Goal: Complete application form

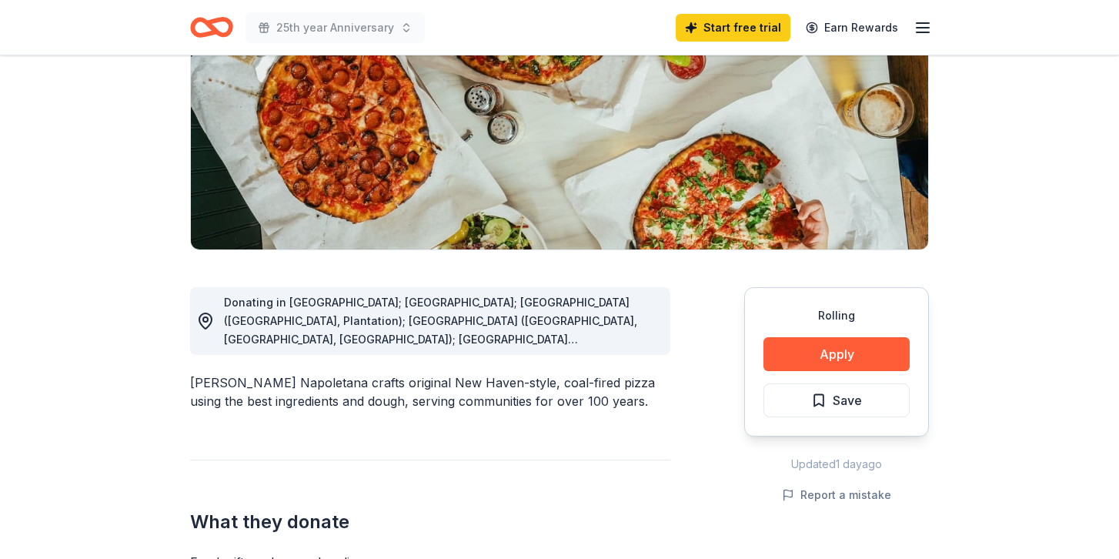
scroll to position [219, 0]
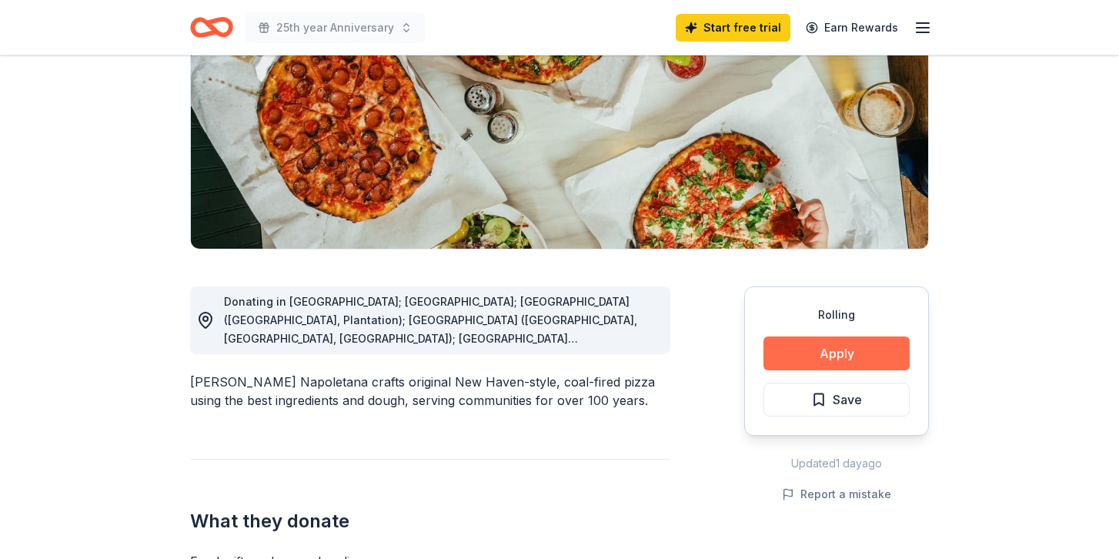
click at [840, 360] on button "Apply" at bounding box center [837, 353] width 146 height 34
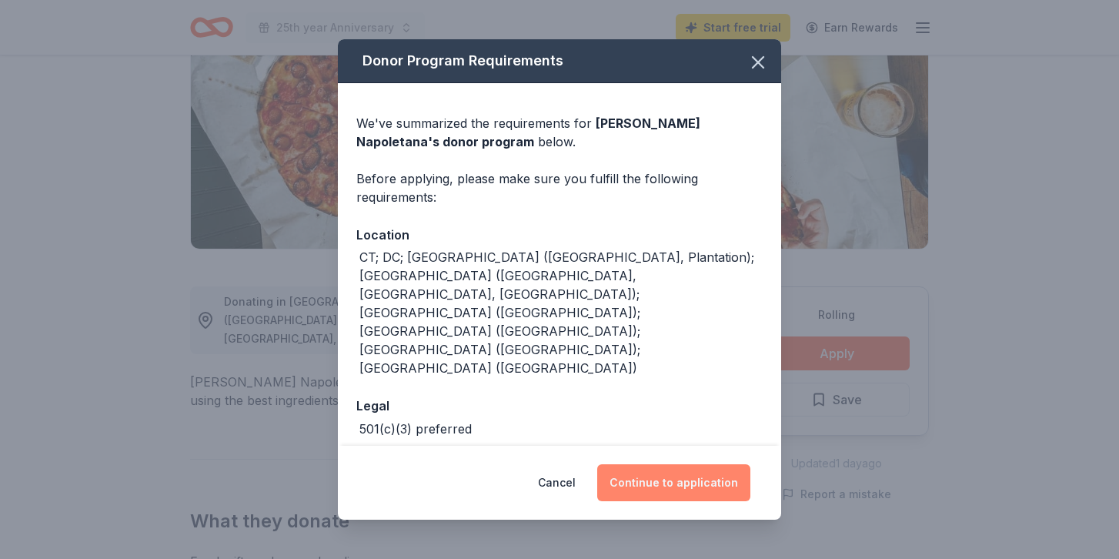
click at [708, 483] on button "Continue to application" at bounding box center [673, 482] width 153 height 37
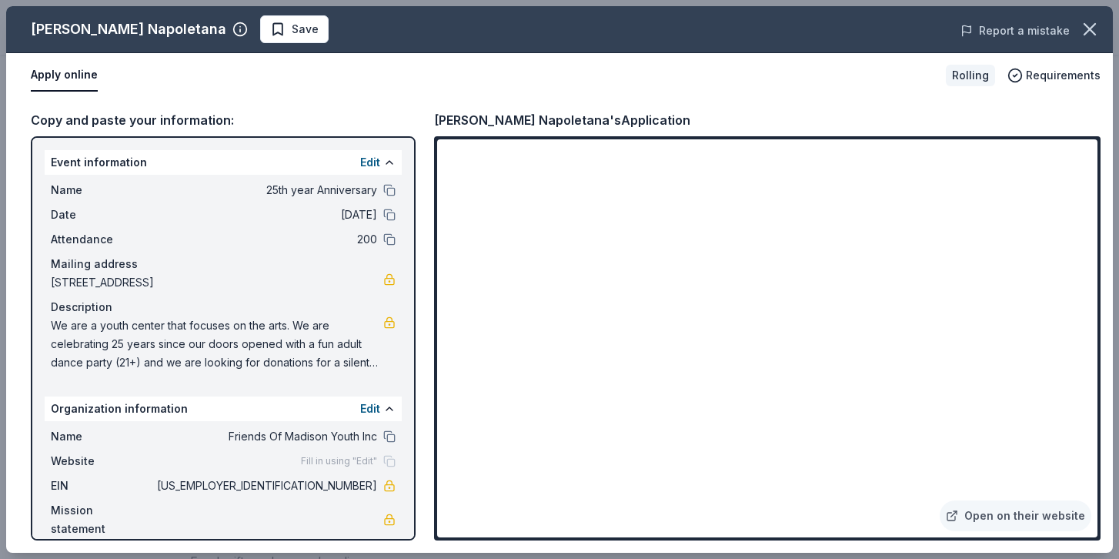
click at [1022, 29] on button "Report a mistake" at bounding box center [1015, 31] width 109 height 18
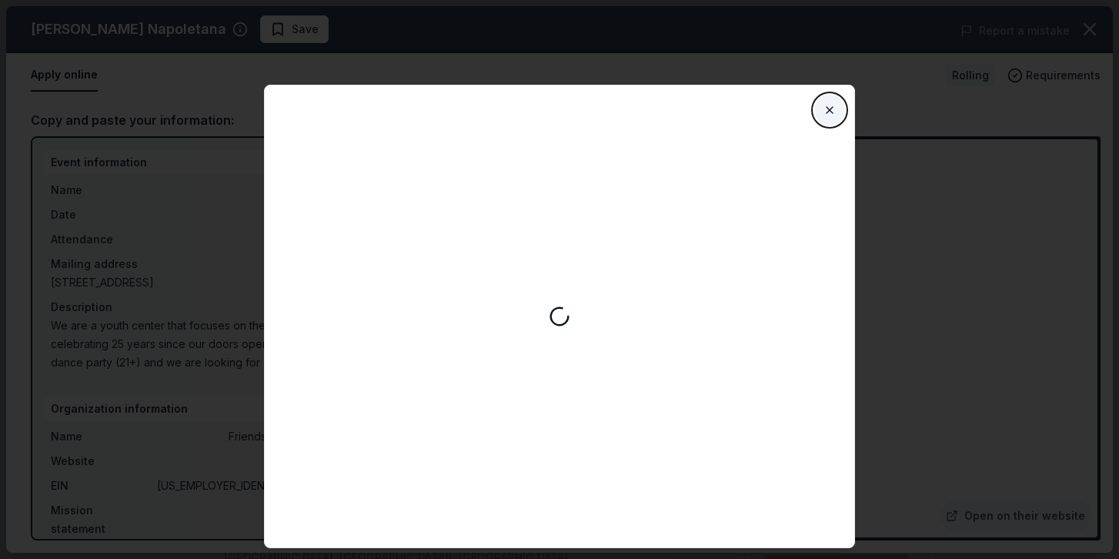
click at [825, 109] on button "Close" at bounding box center [829, 110] width 31 height 31
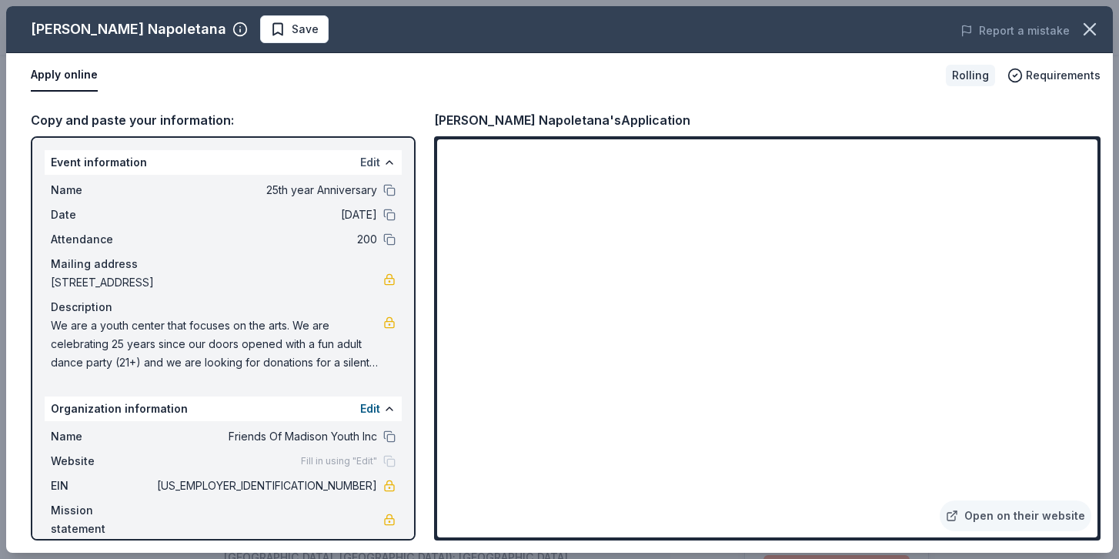
click at [367, 159] on button "Edit" at bounding box center [370, 162] width 20 height 18
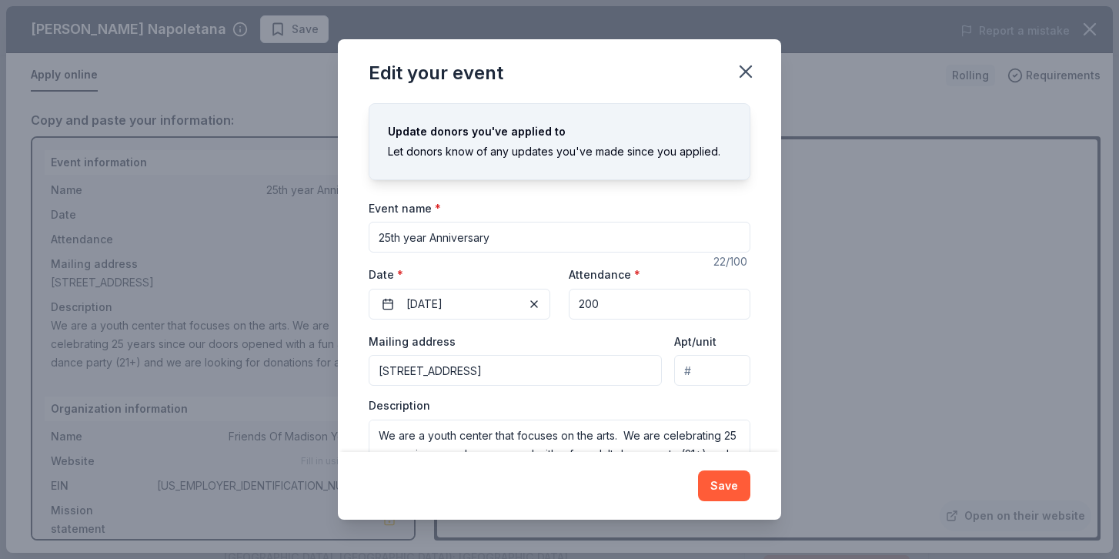
scroll to position [33, 0]
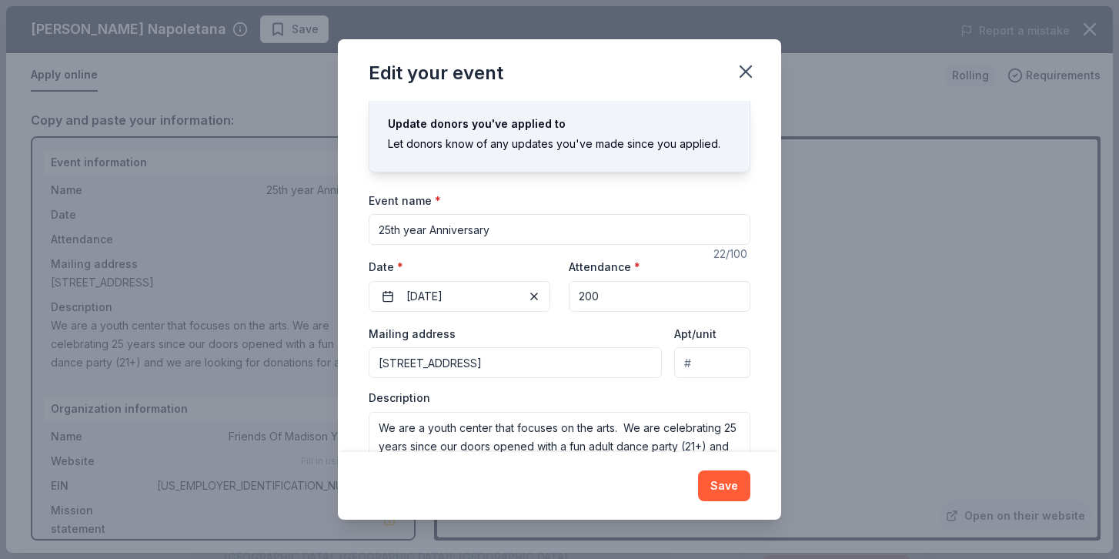
click at [597, 363] on input "[STREET_ADDRESS]" at bounding box center [515, 362] width 293 height 31
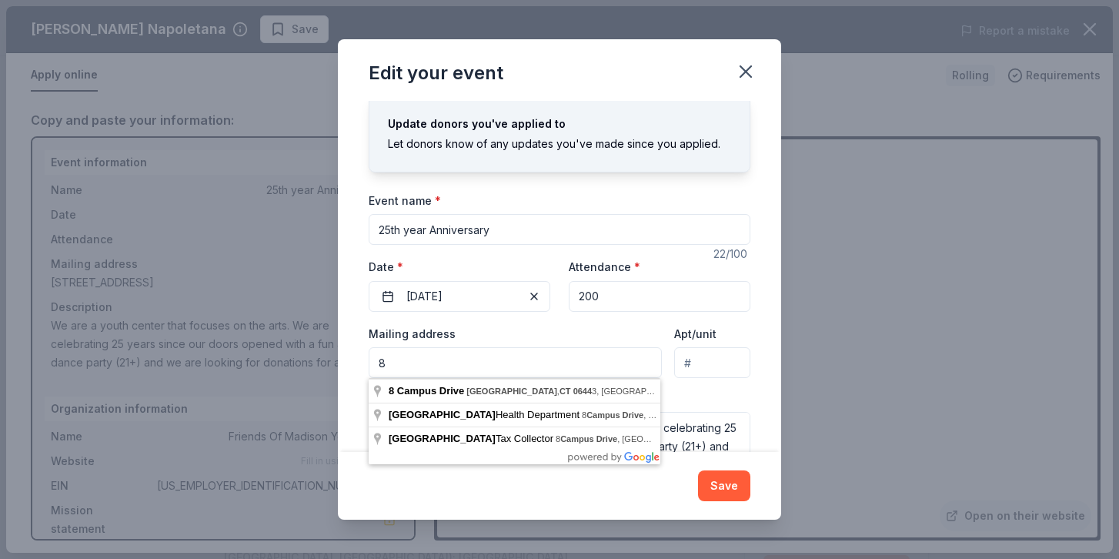
type input "8"
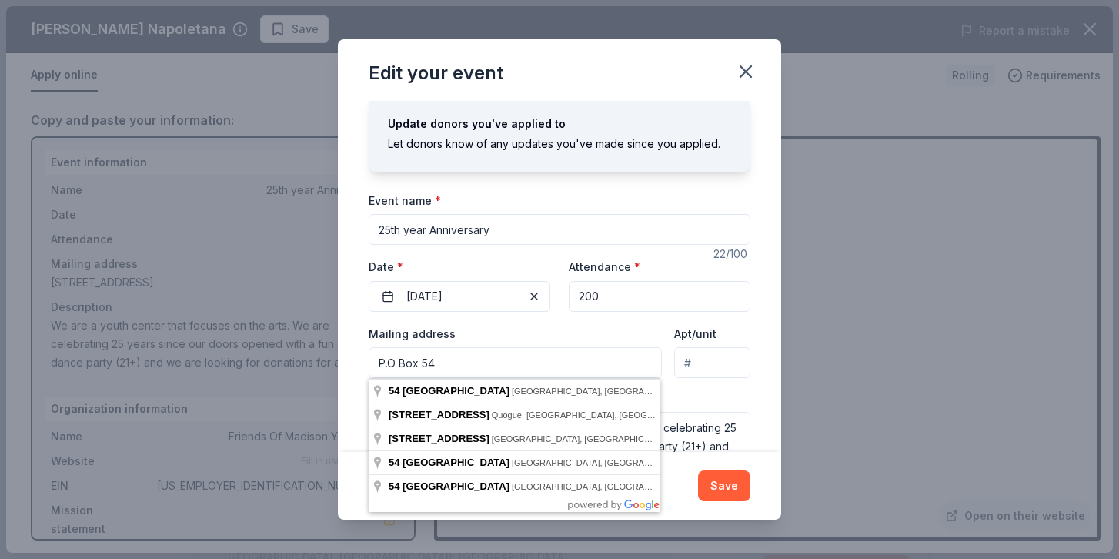
click at [449, 366] on input "P.O Box 54" at bounding box center [515, 362] width 293 height 31
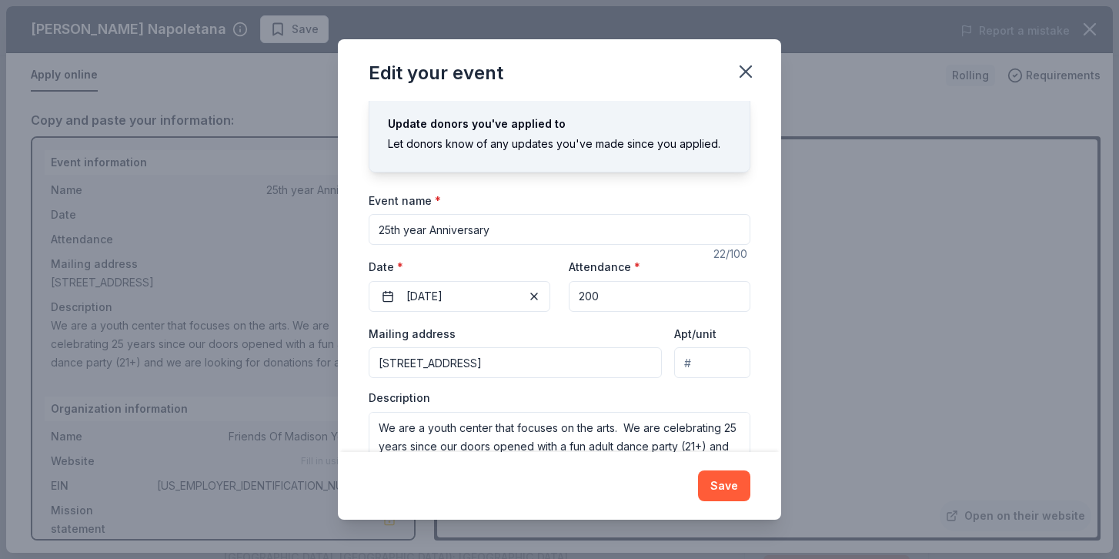
type input "[STREET_ADDRESS]"
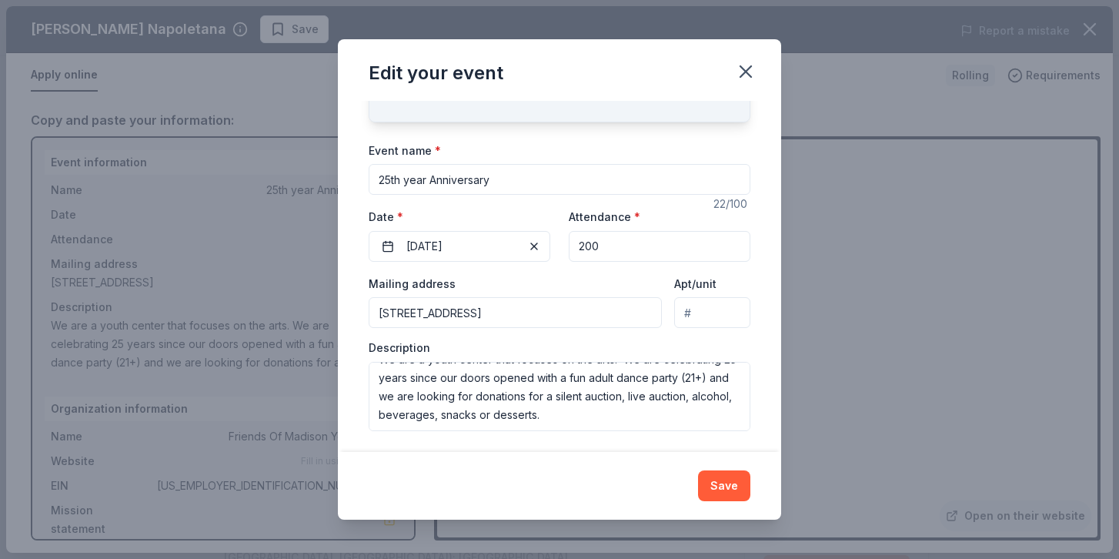
scroll to position [86, 0]
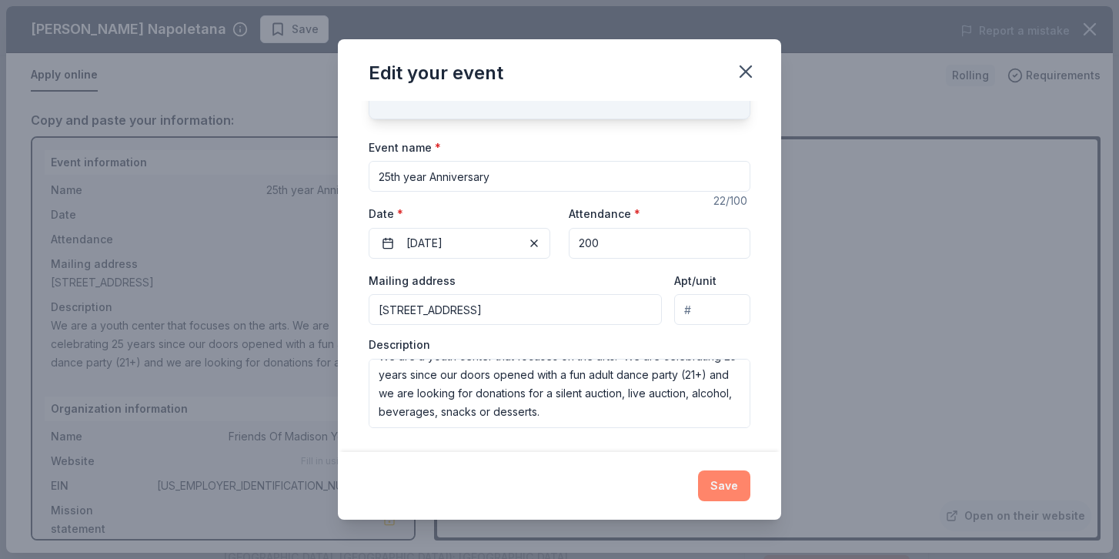
click at [727, 490] on button "Save" at bounding box center [724, 485] width 52 height 31
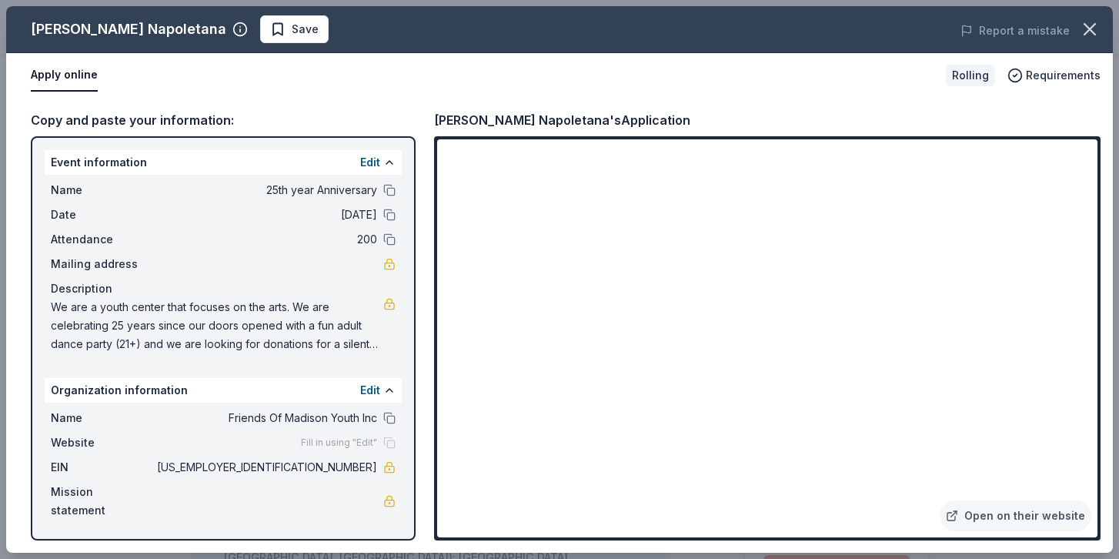
click at [228, 479] on div "Name Friends Of Madison Youth Inc Website Fill in using "Edit" EIN [US_EMPLOYER…" at bounding box center [223, 464] width 357 height 123
click at [402, 89] on div "Apply online" at bounding box center [482, 75] width 903 height 32
click at [119, 266] on span "Mailing address" at bounding box center [102, 264] width 103 height 18
click at [1024, 514] on link "Open on their website" at bounding box center [1016, 515] width 152 height 31
click at [1091, 25] on icon "button" at bounding box center [1090, 29] width 22 height 22
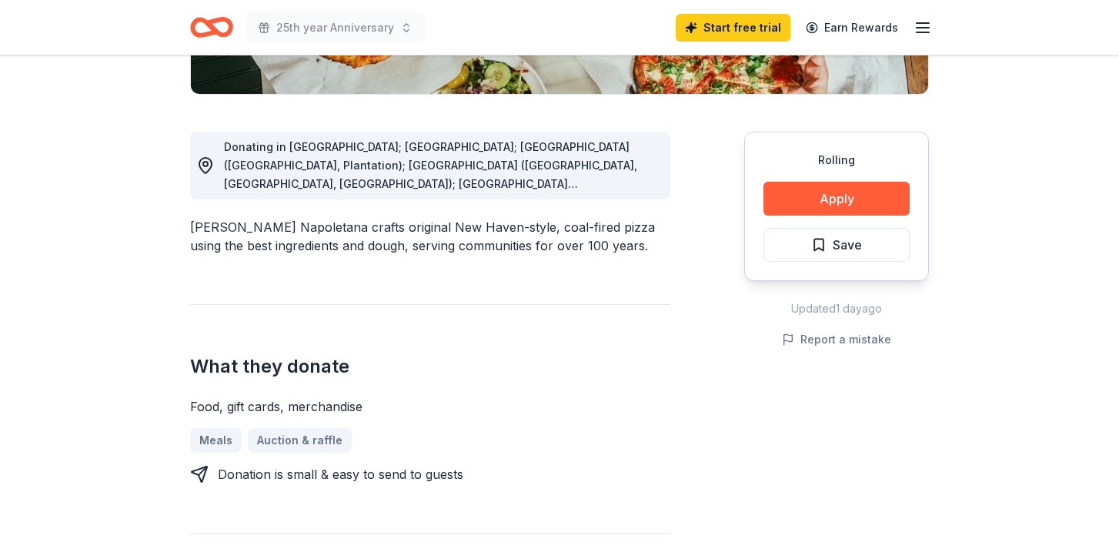
scroll to position [373, 0]
